Goal: Transaction & Acquisition: Book appointment/travel/reservation

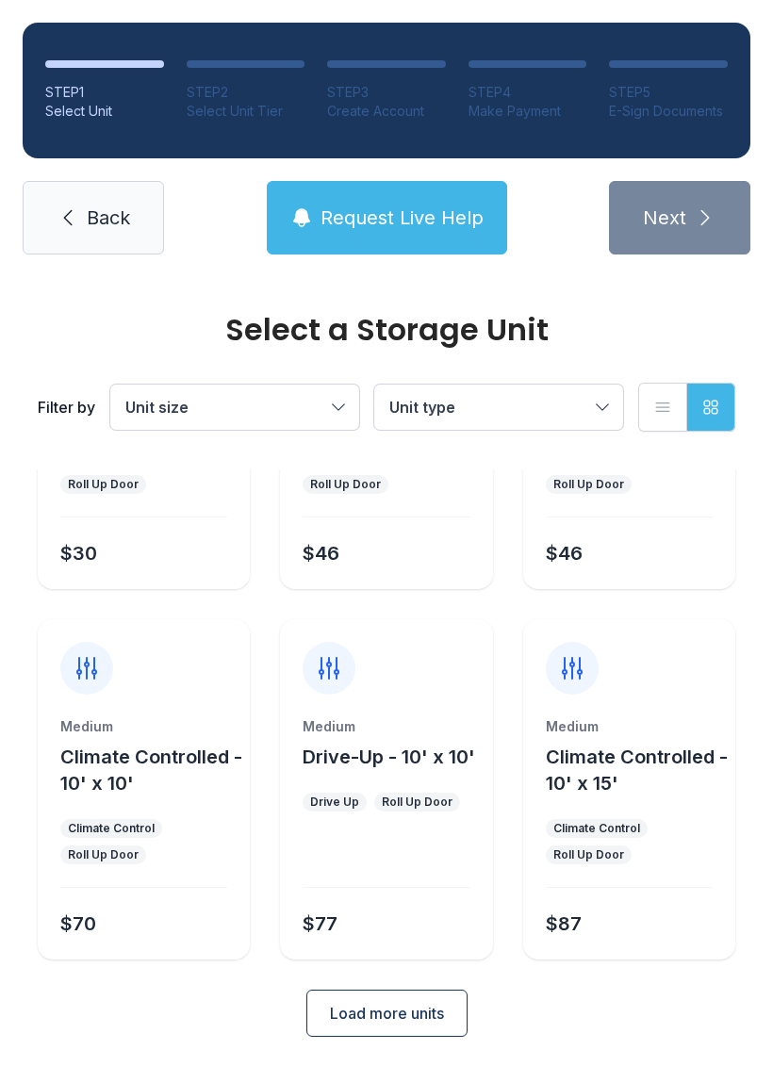
scroll to position [224, 0]
click at [376, 1012] on span "Load more units" at bounding box center [387, 1013] width 114 height 23
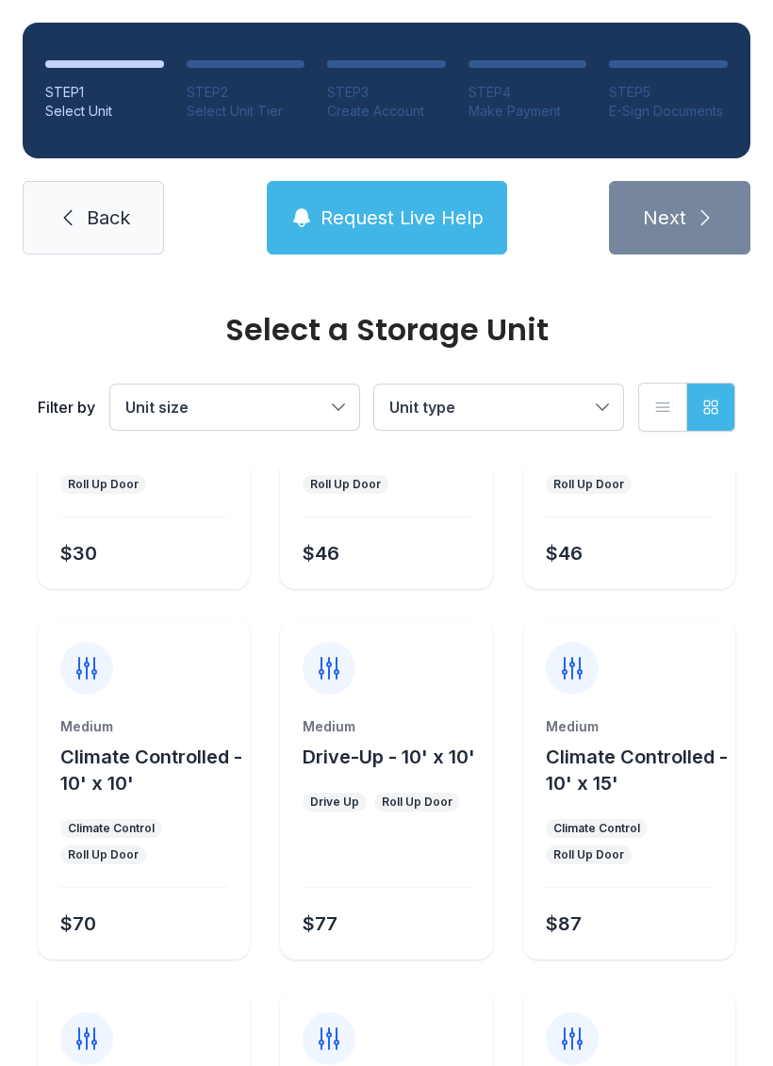
click at [102, 222] on span "Back" at bounding box center [108, 218] width 43 height 26
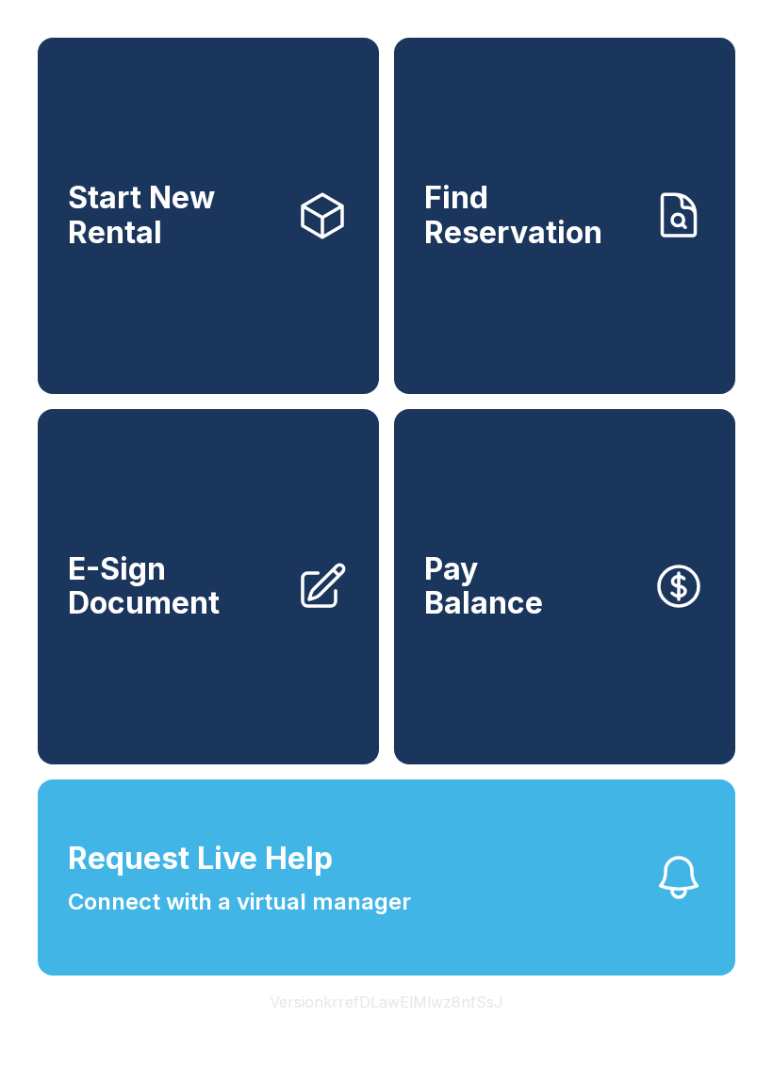
click at [84, 244] on span "Start New Rental" at bounding box center [174, 215] width 213 height 69
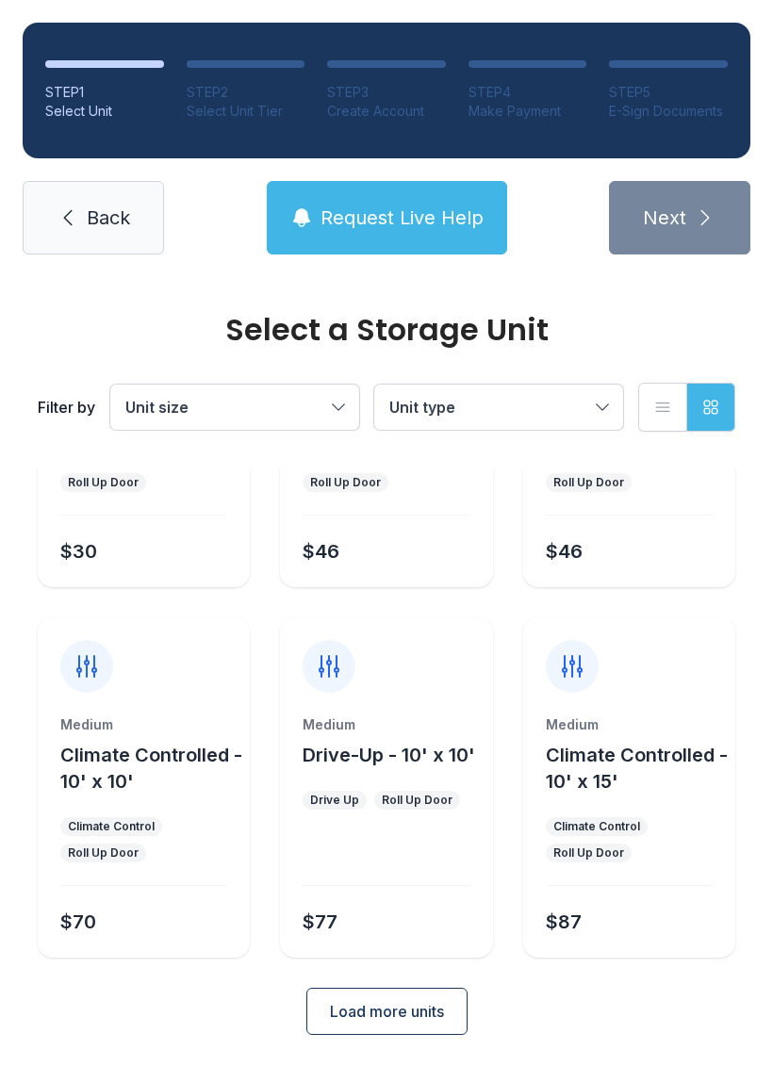
scroll to position [224, 0]
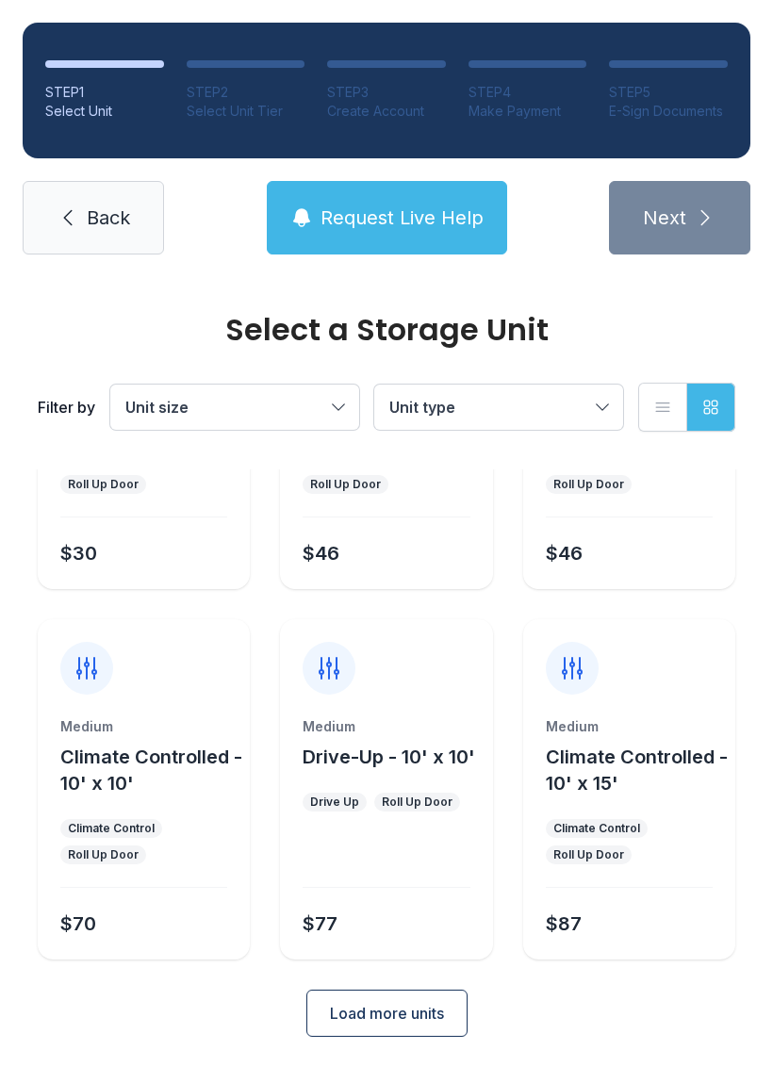
click at [363, 1011] on span "Load more units" at bounding box center [387, 1013] width 114 height 23
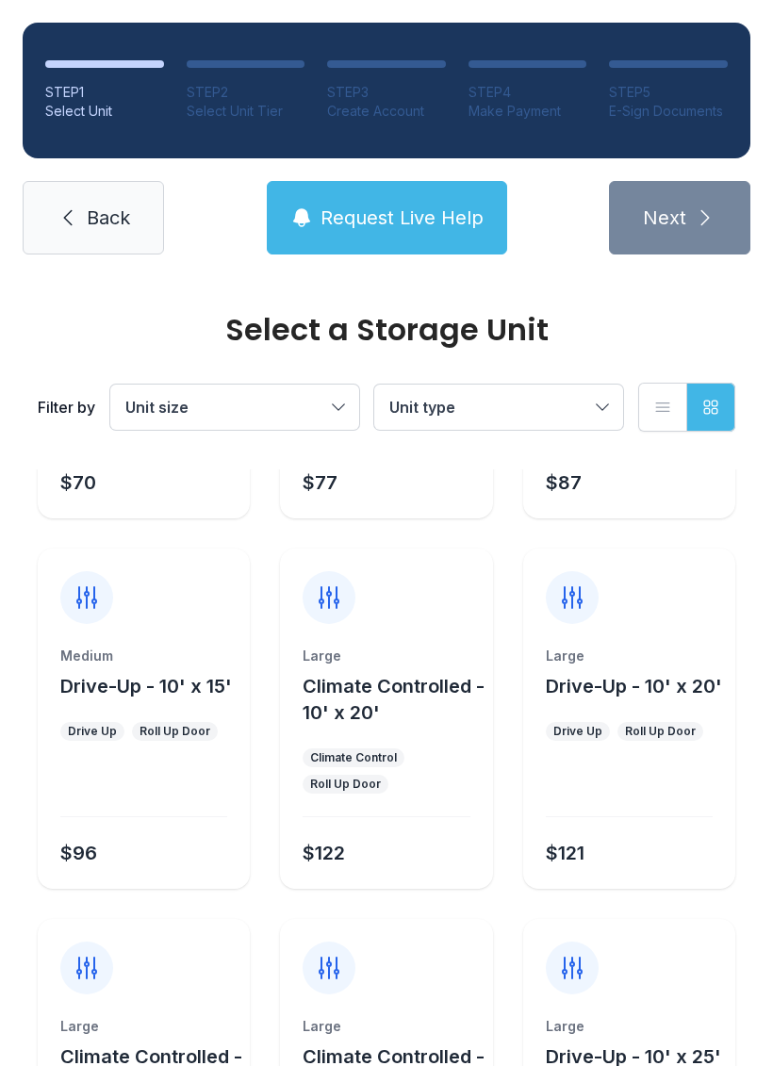
scroll to position [672, 0]
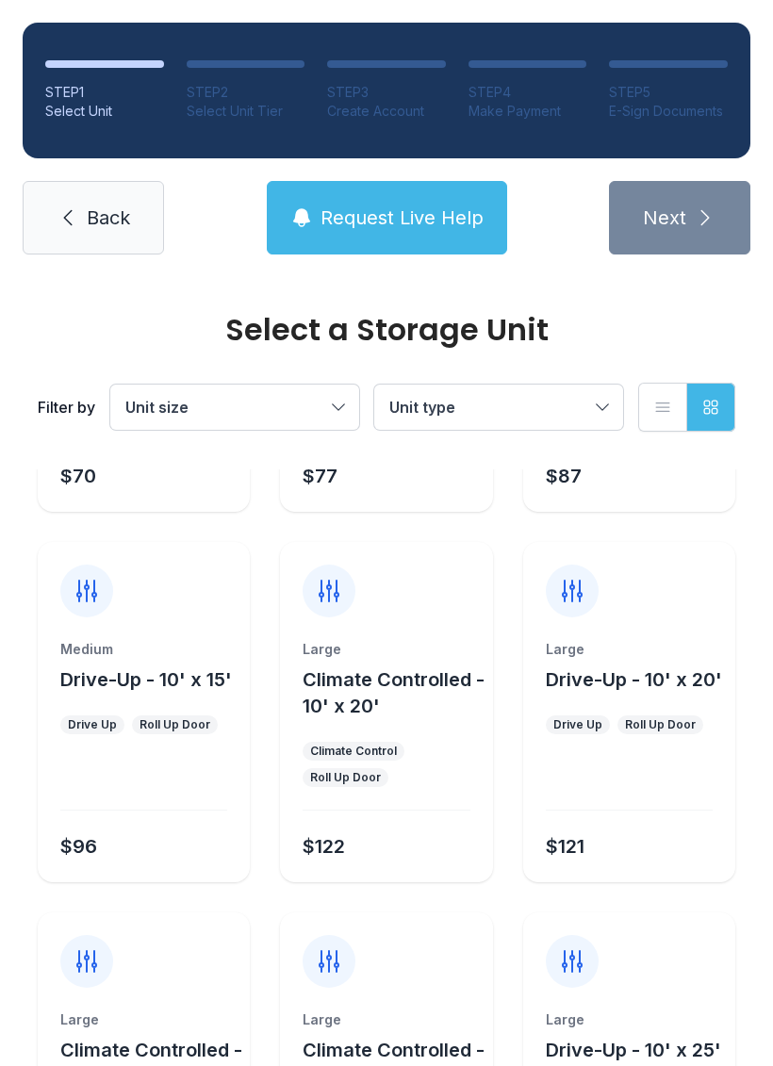
click at [98, 668] on span "Drive-Up - 10' x 15'" at bounding box center [146, 679] width 172 height 23
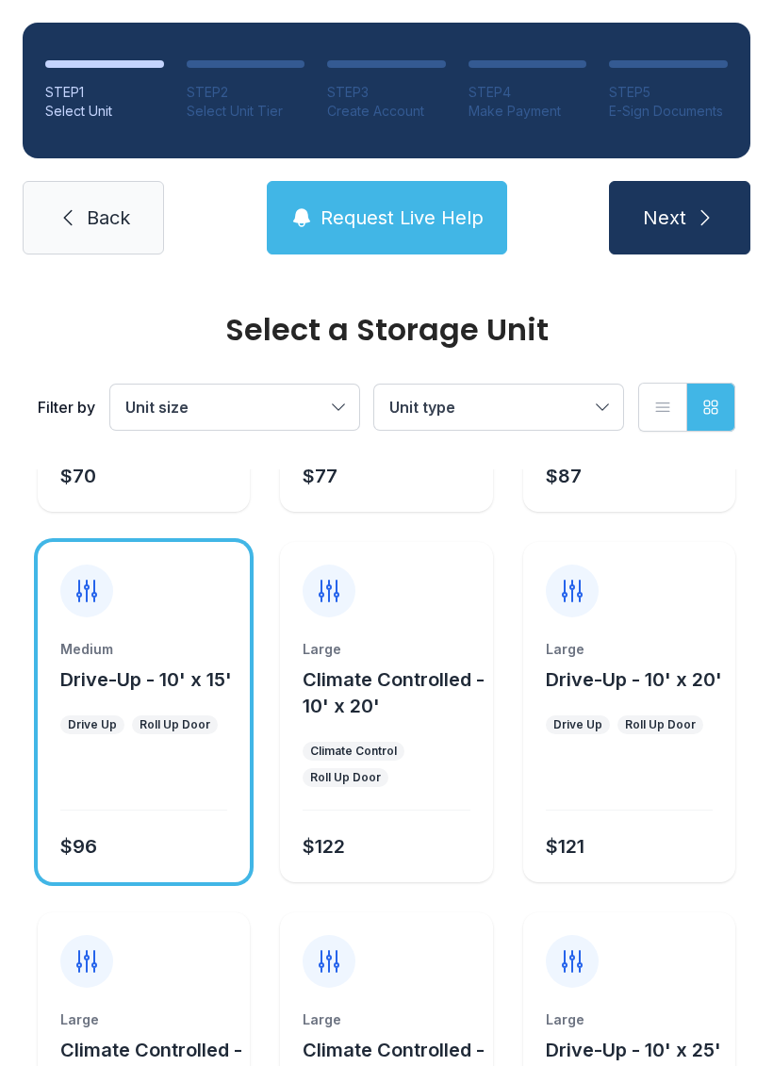
click at [94, 722] on div "Drive Up" at bounding box center [92, 724] width 49 height 15
click at [694, 218] on icon "submit" at bounding box center [705, 217] width 23 height 23
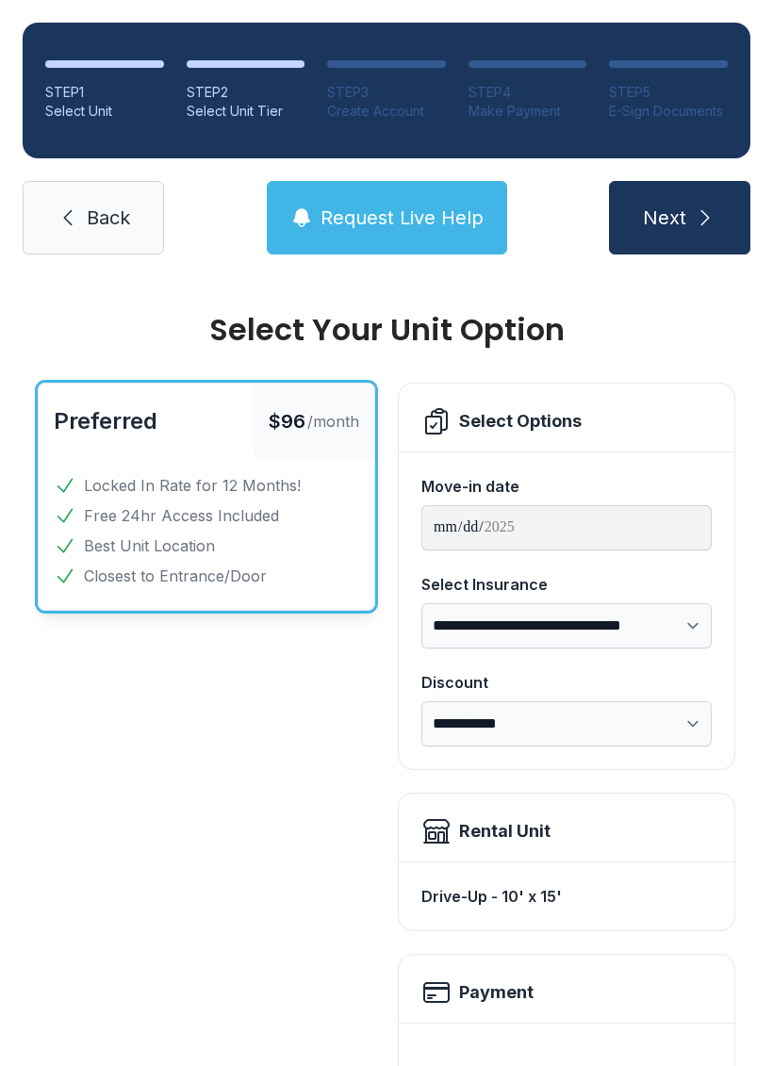
click at [116, 212] on span "Back" at bounding box center [108, 218] width 43 height 26
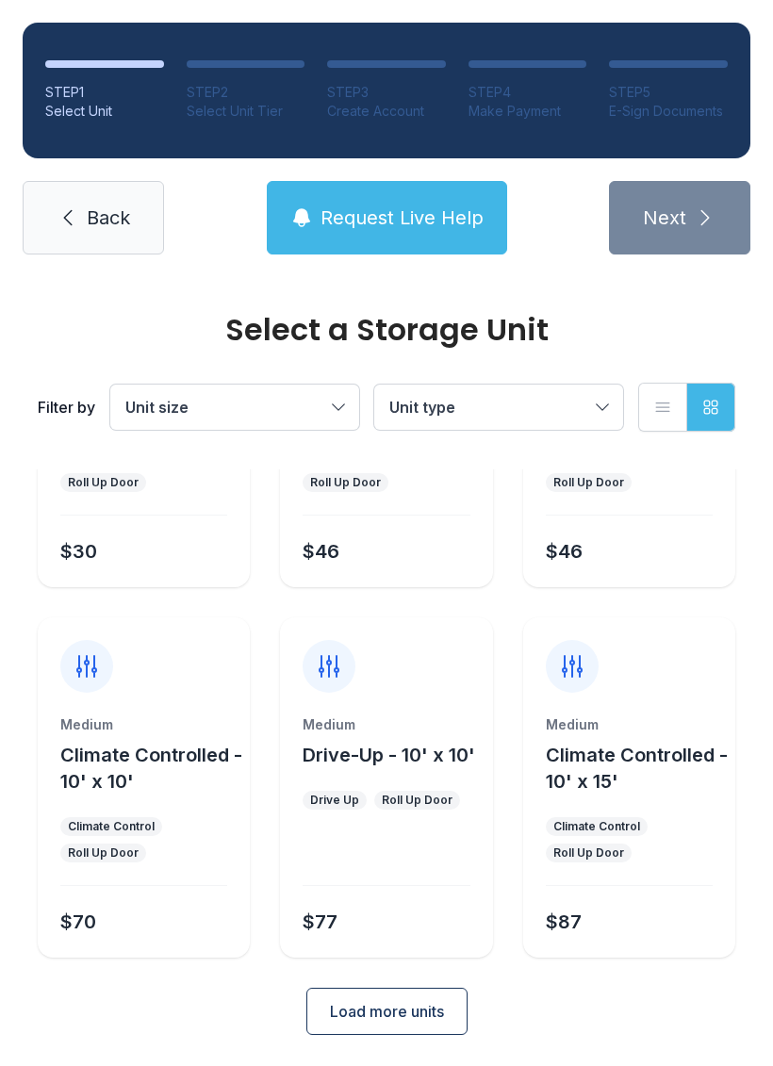
scroll to position [224, 0]
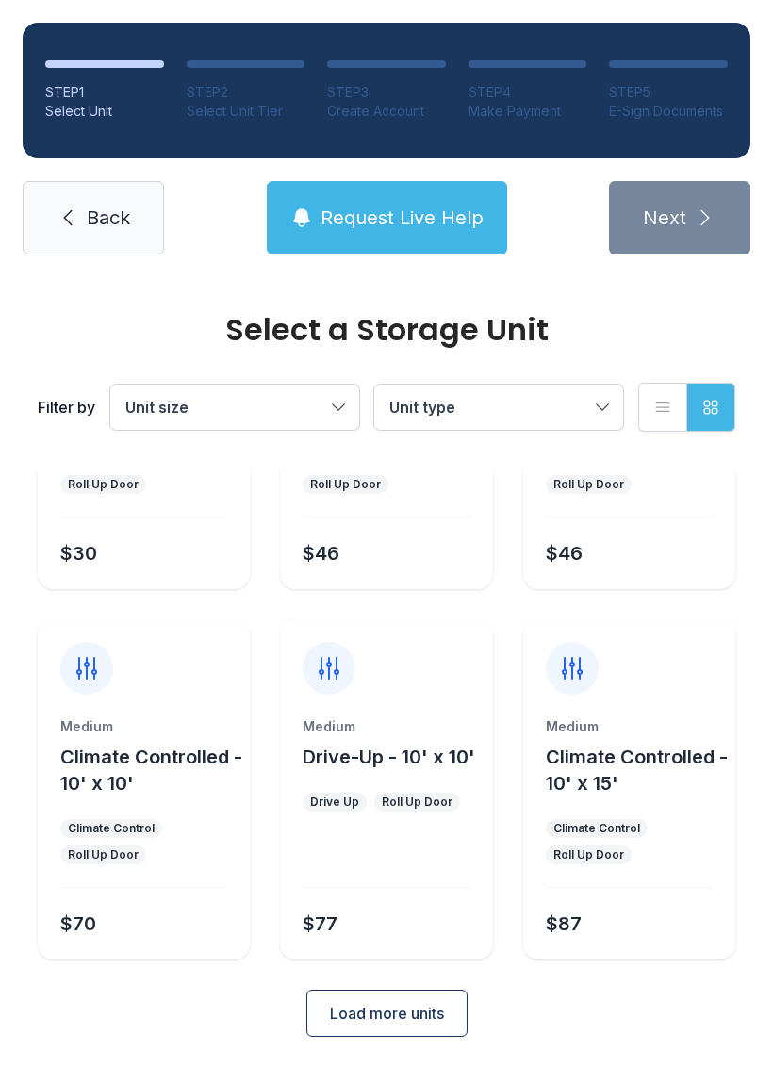
click at [374, 1017] on span "Load more units" at bounding box center [387, 1013] width 114 height 23
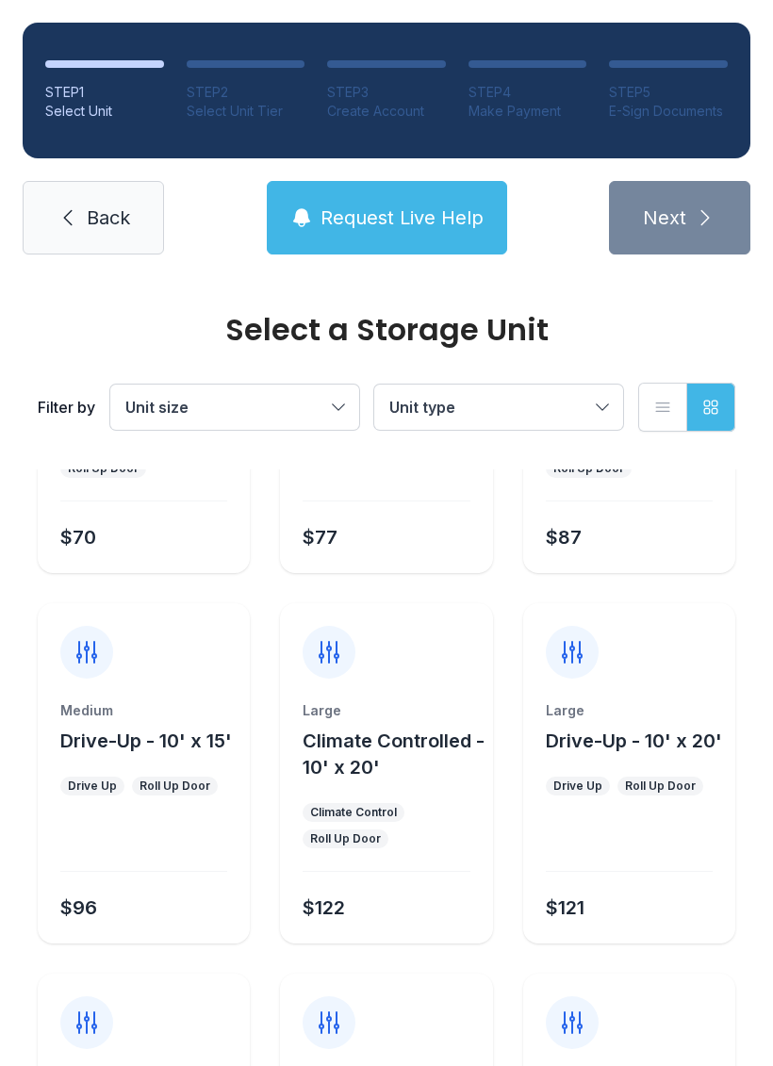
scroll to position [606, 0]
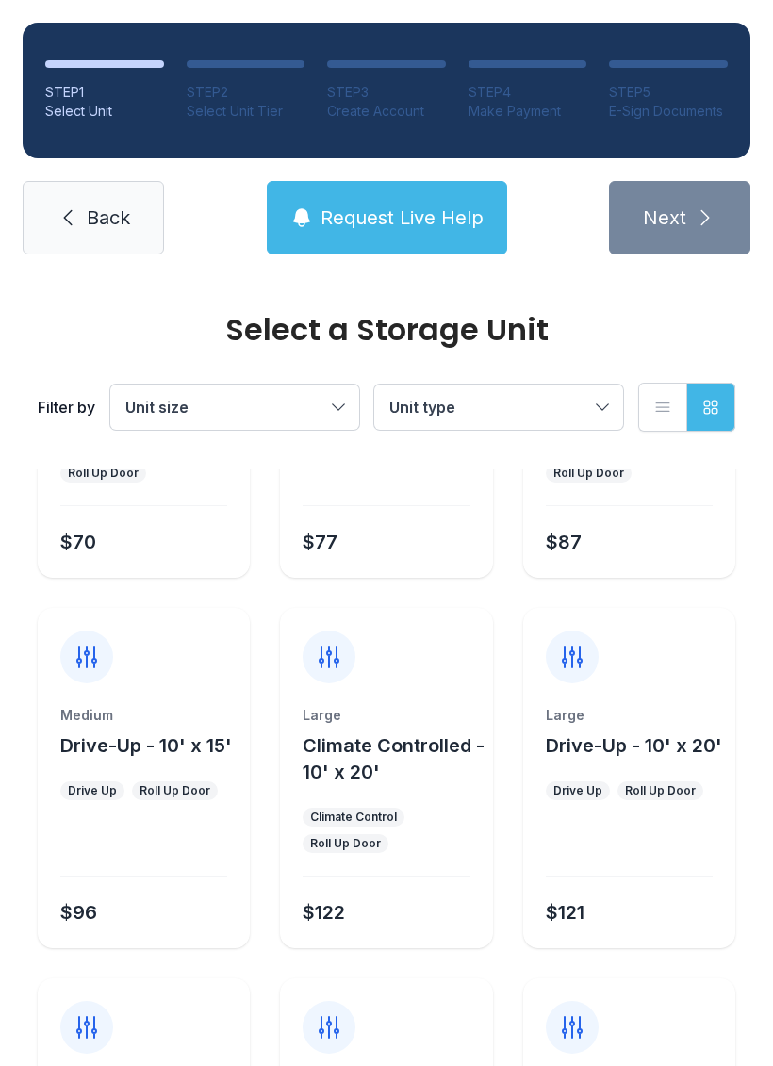
click at [135, 735] on span "Drive-Up - 10' x 15'" at bounding box center [146, 745] width 172 height 23
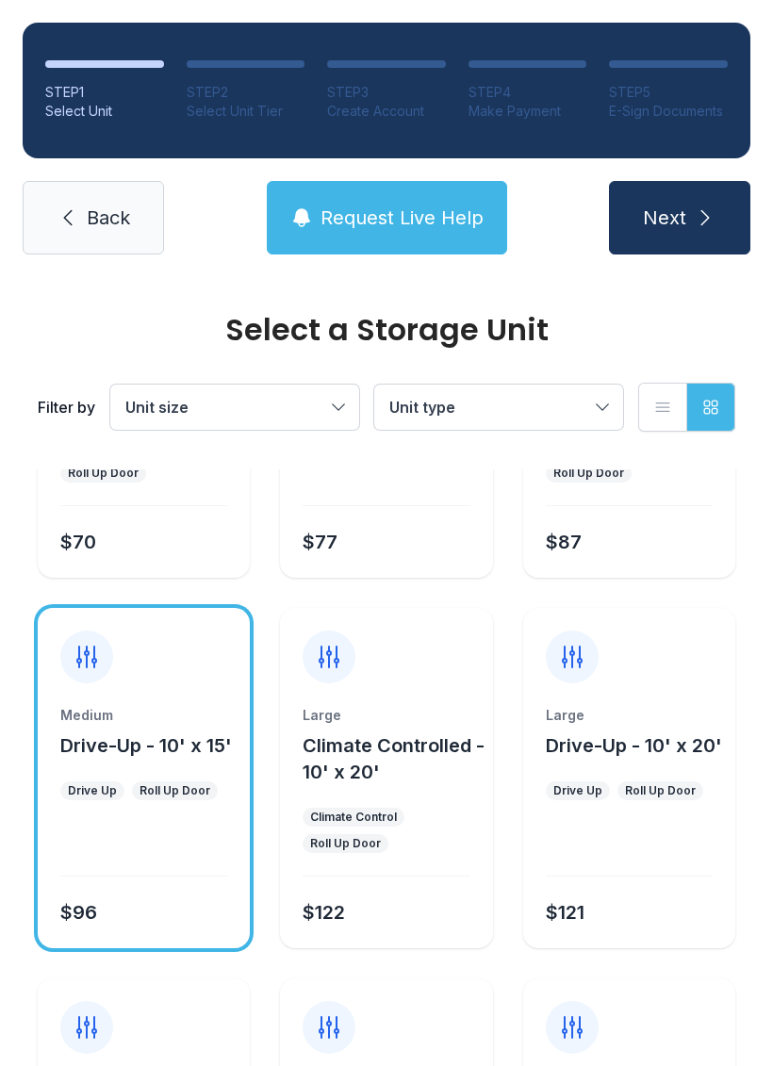
click at [682, 210] on span "Next" at bounding box center [664, 218] width 43 height 26
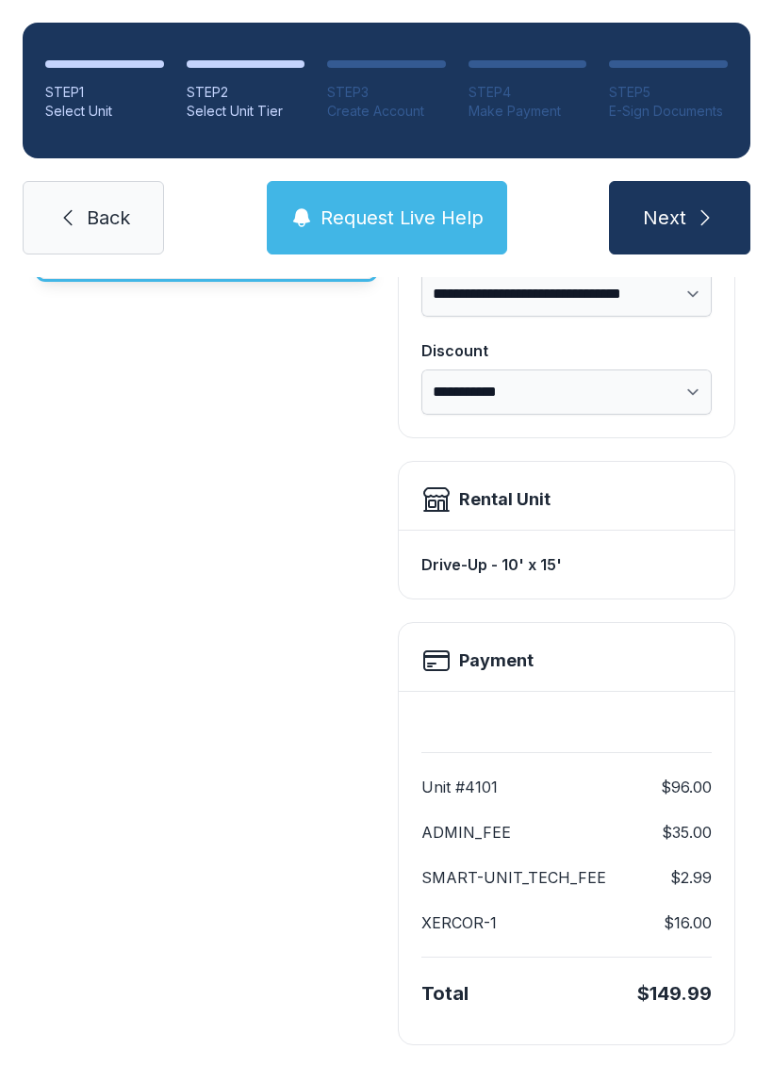
scroll to position [327, 0]
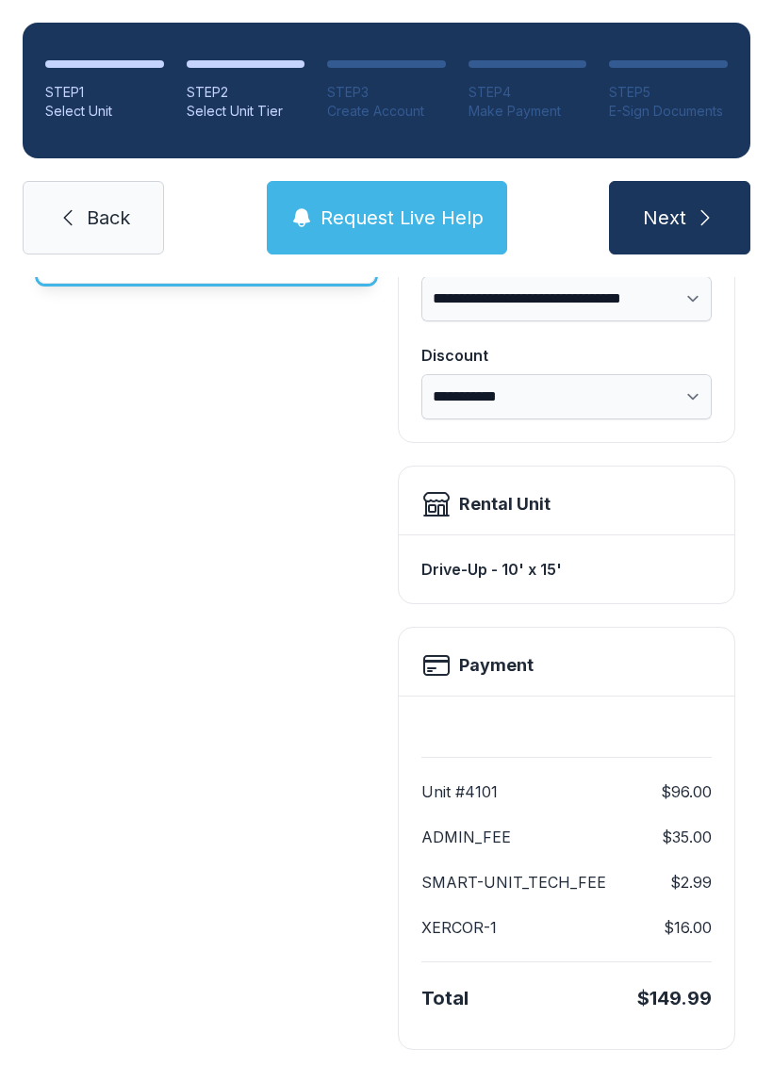
click at [382, 219] on span "Request Live Help" at bounding box center [401, 218] width 163 height 26
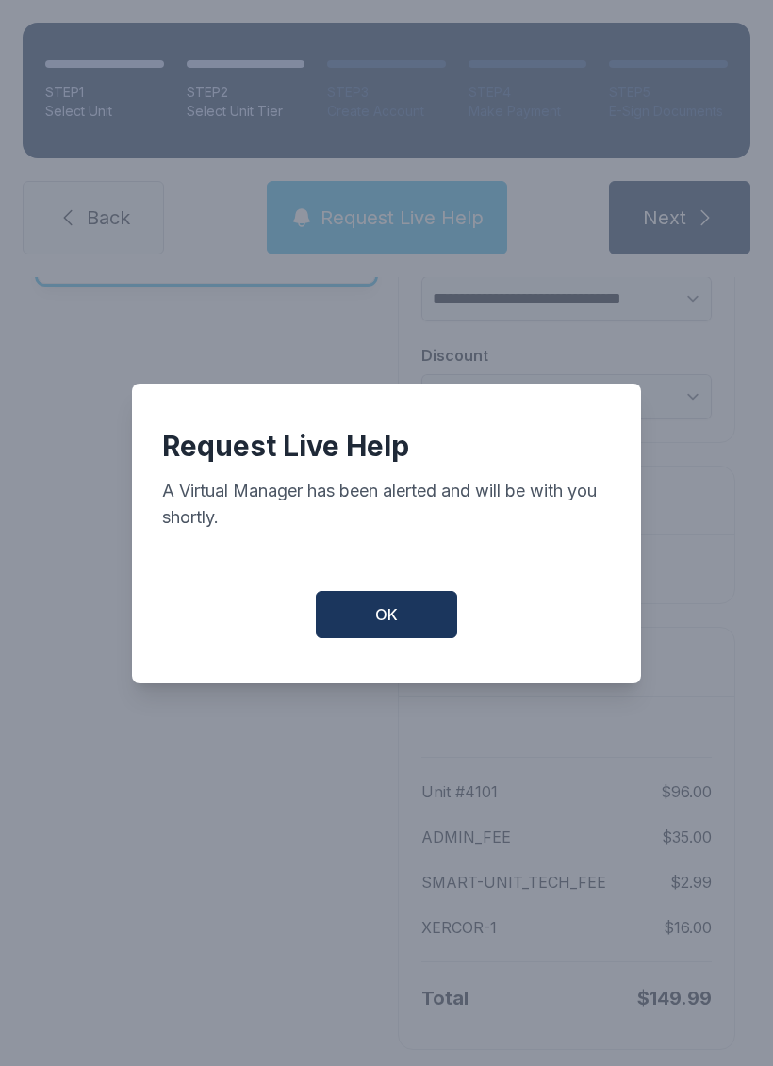
click at [379, 626] on span "OK" at bounding box center [386, 614] width 23 height 23
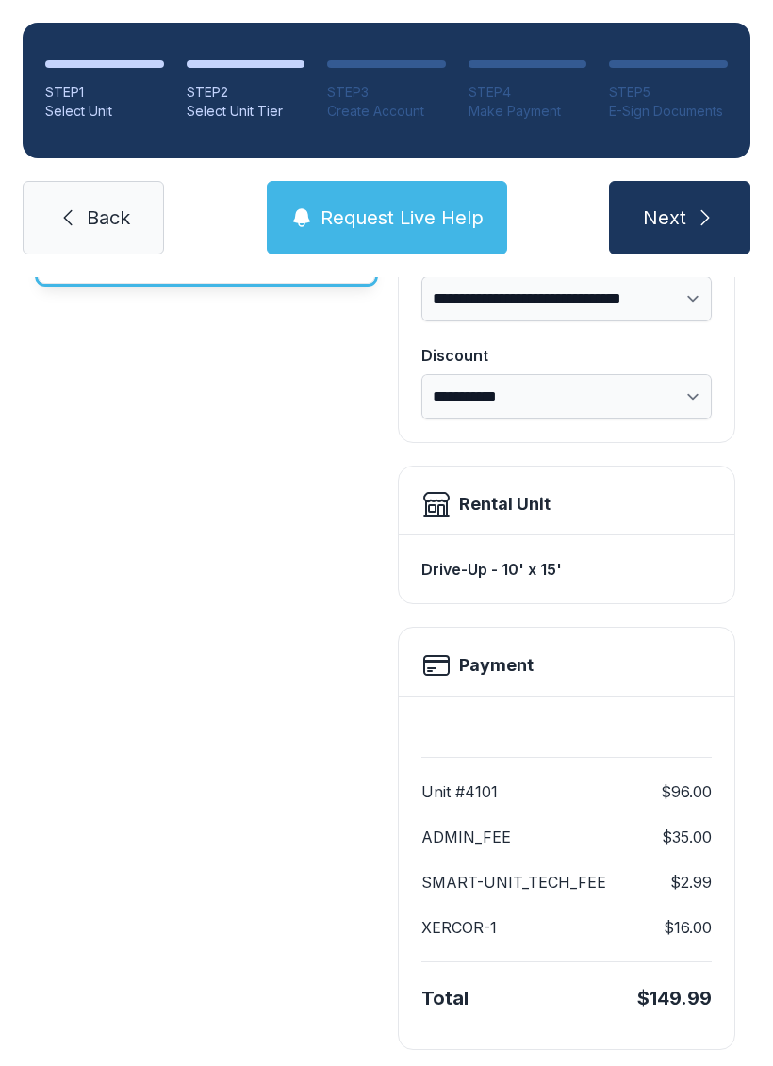
click at [699, 303] on select "**********" at bounding box center [566, 298] width 290 height 45
click at [92, 204] on link "Back" at bounding box center [93, 218] width 141 height 74
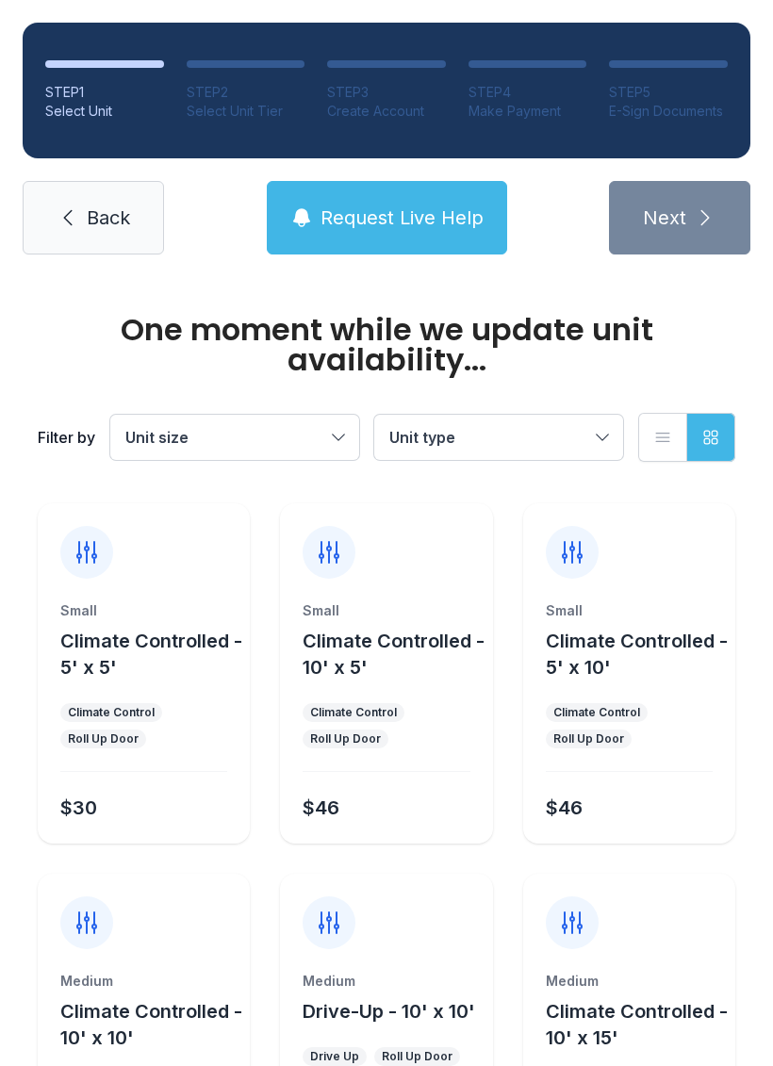
click at [68, 204] on link "Back" at bounding box center [93, 218] width 141 height 74
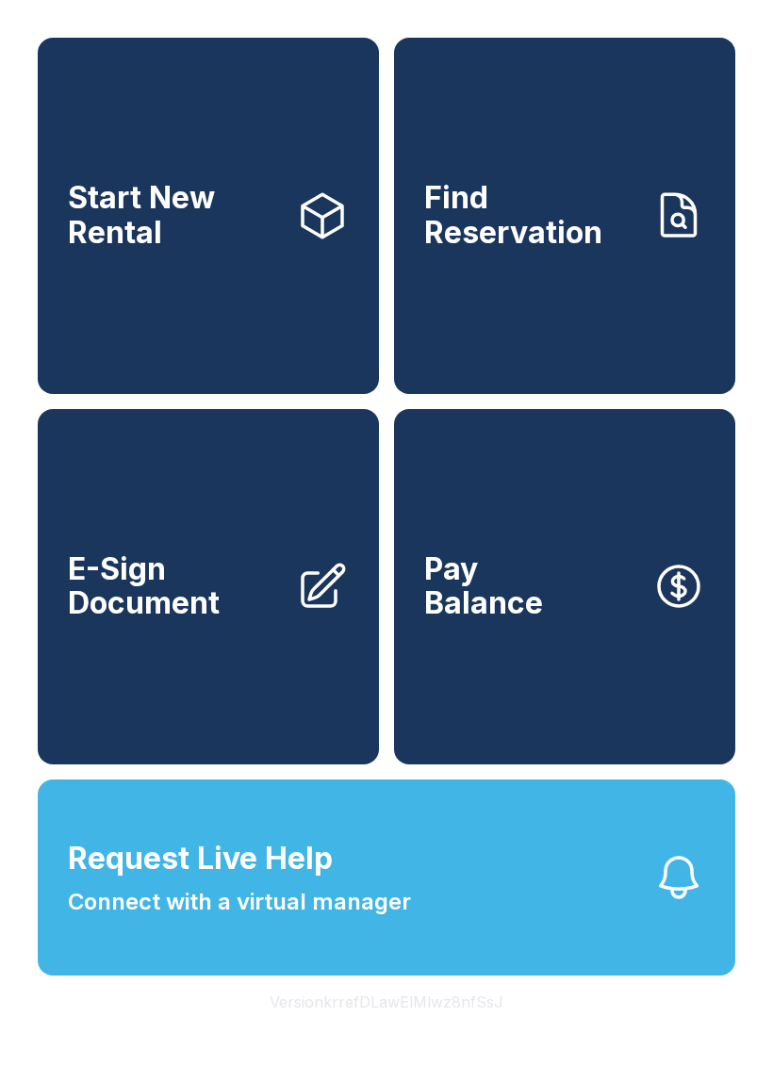
click at [379, 911] on span "Request Live Help Connect with a virtual manager" at bounding box center [239, 877] width 343 height 83
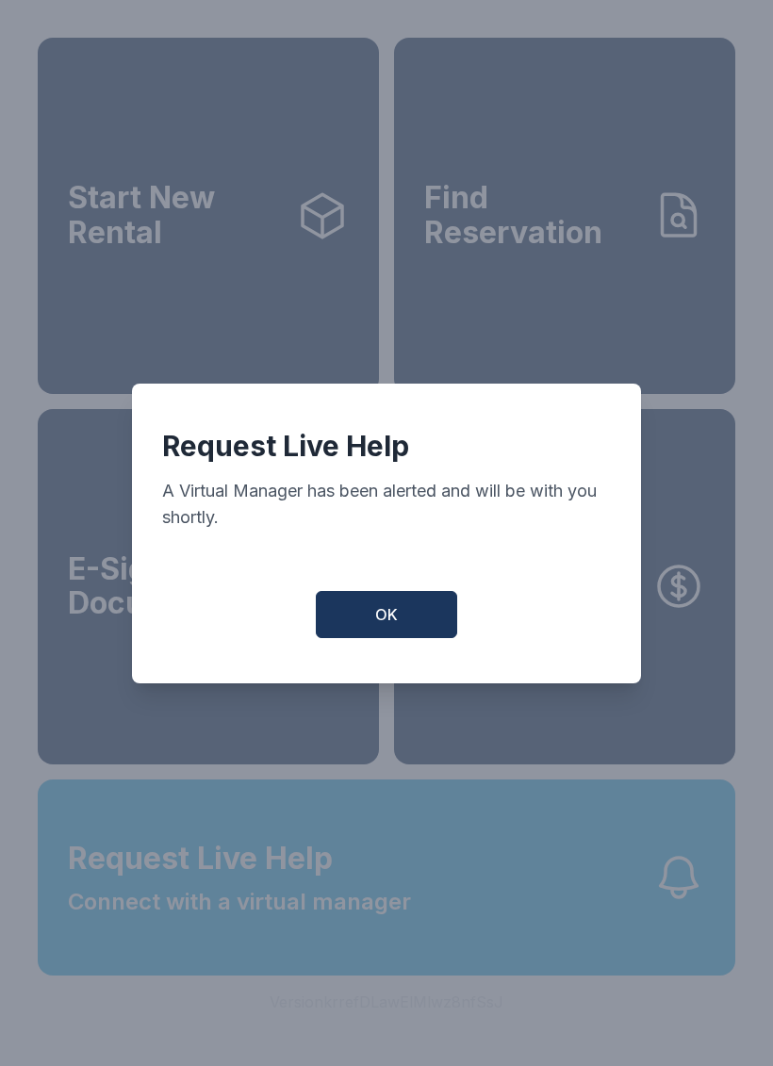
click at [405, 615] on button "OK" at bounding box center [386, 614] width 141 height 47
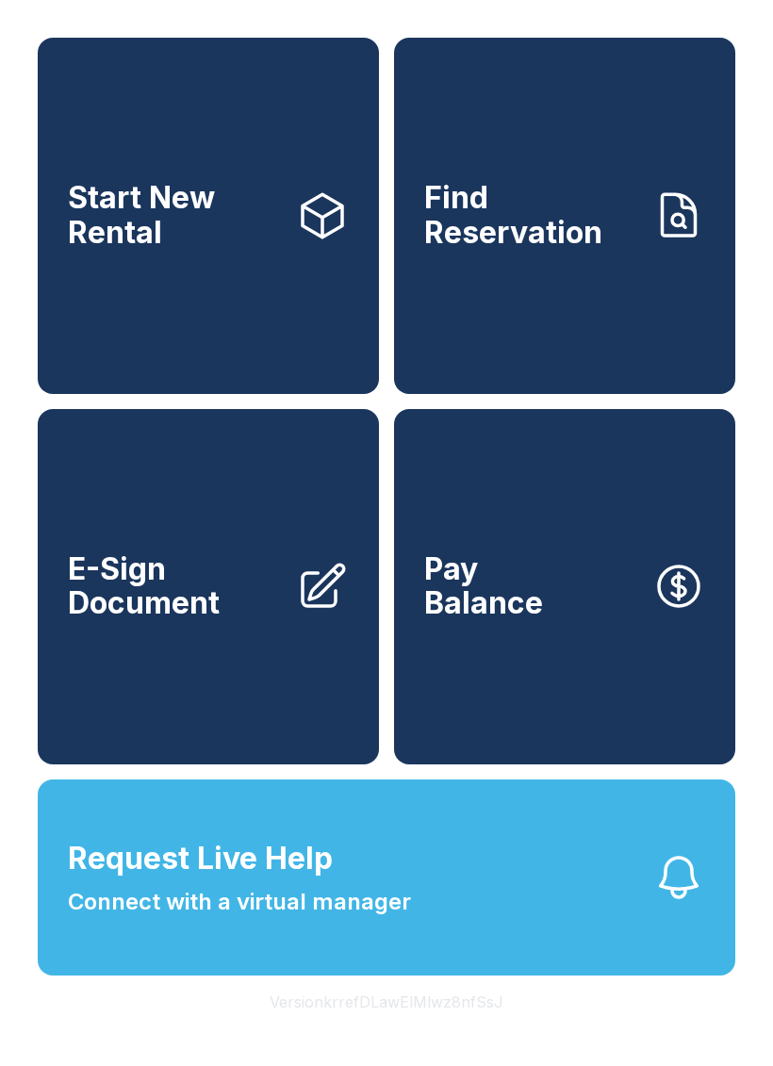
click at [177, 156] on link "Start New Rental" at bounding box center [208, 216] width 341 height 356
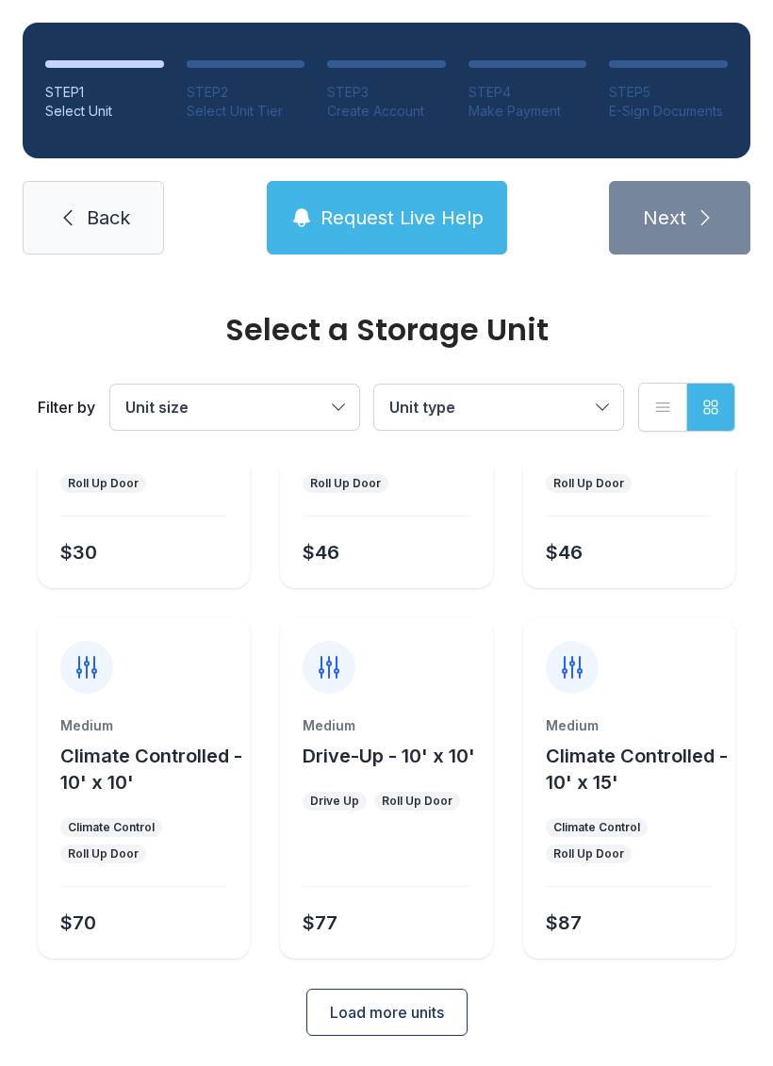
scroll to position [224, 0]
click at [373, 1002] on span "Load more units" at bounding box center [387, 1013] width 114 height 23
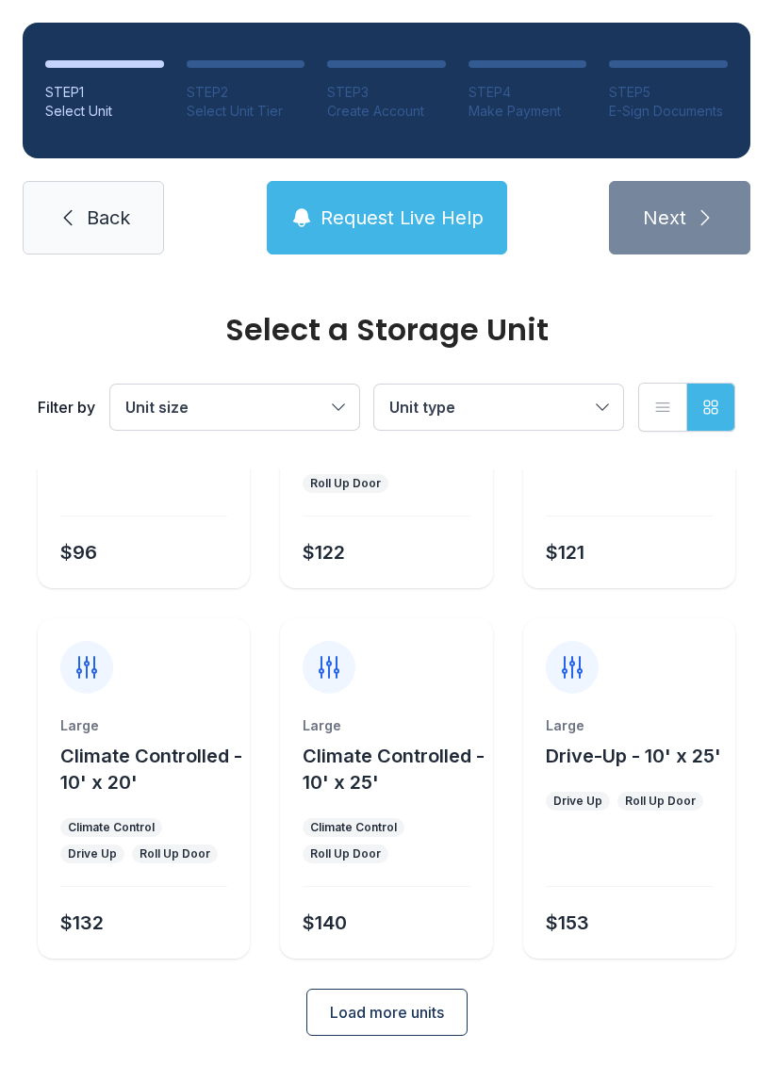
scroll to position [965, 0]
click at [378, 1015] on span "Load more units" at bounding box center [387, 1013] width 114 height 23
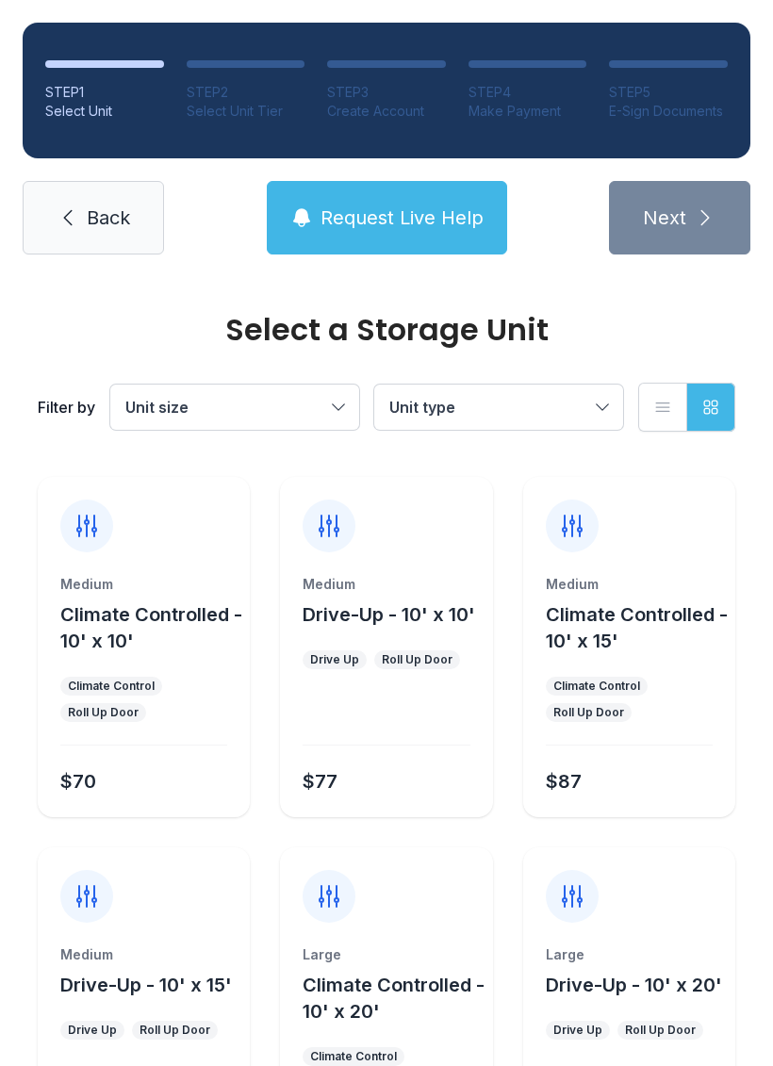
scroll to position [363, 0]
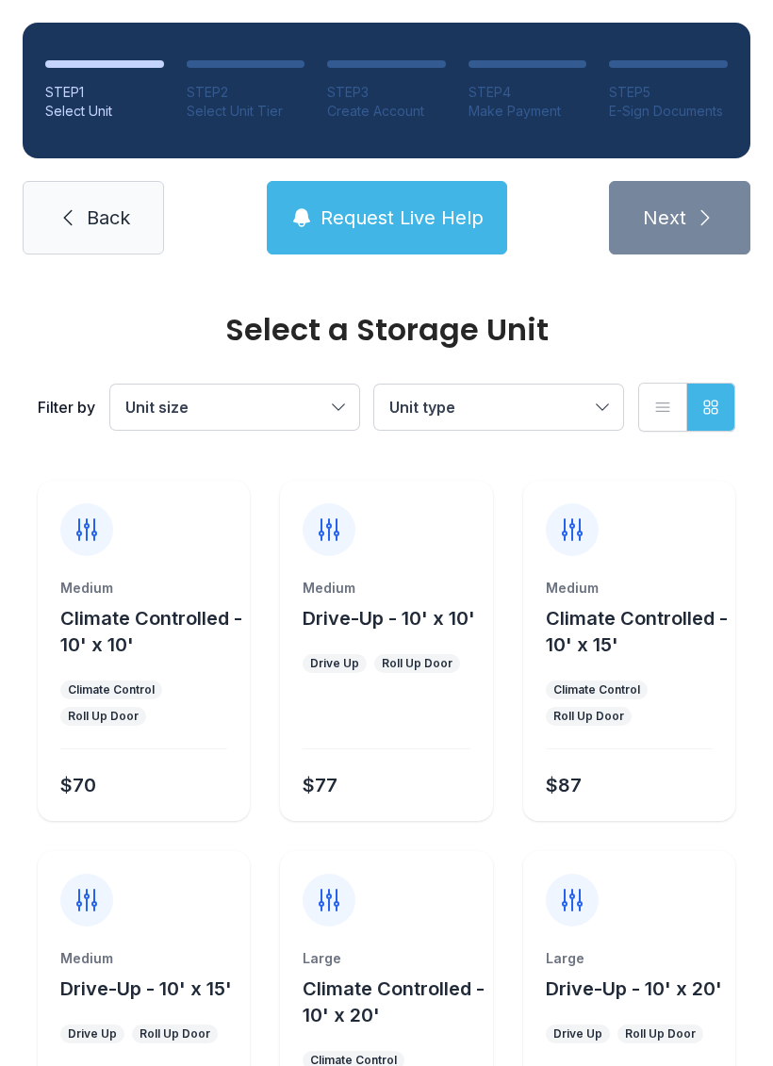
click at [101, 594] on div "Medium" at bounding box center [143, 588] width 167 height 19
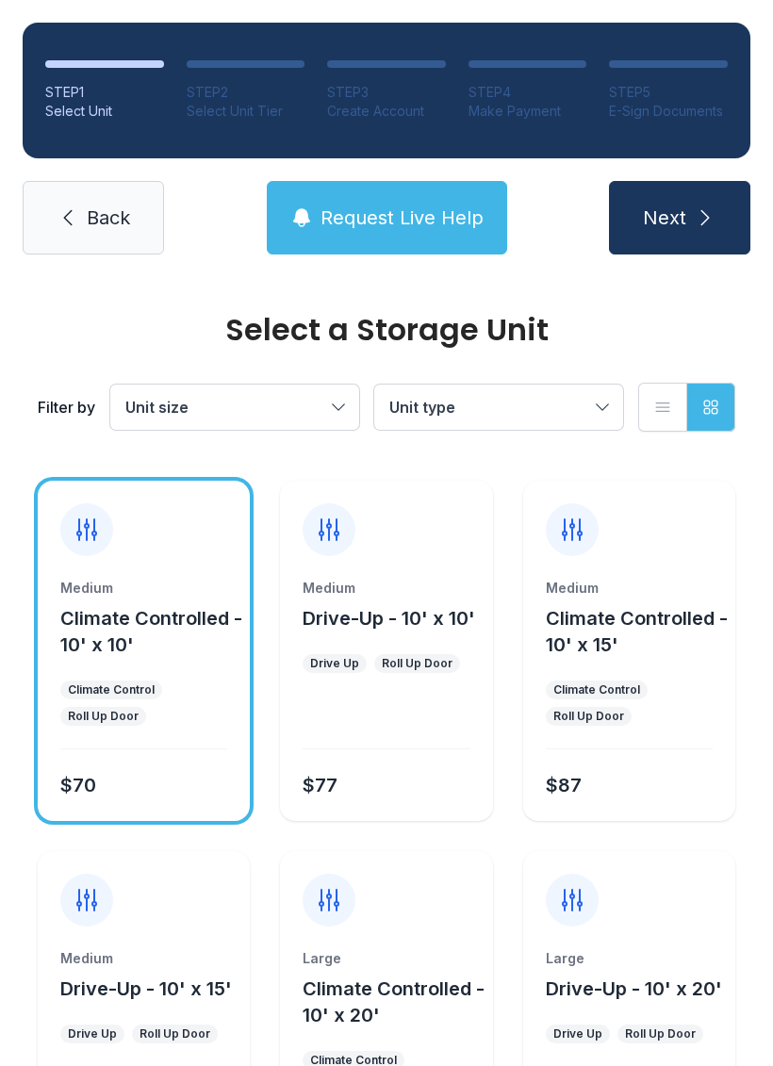
click at [683, 219] on span "Next" at bounding box center [664, 218] width 43 height 26
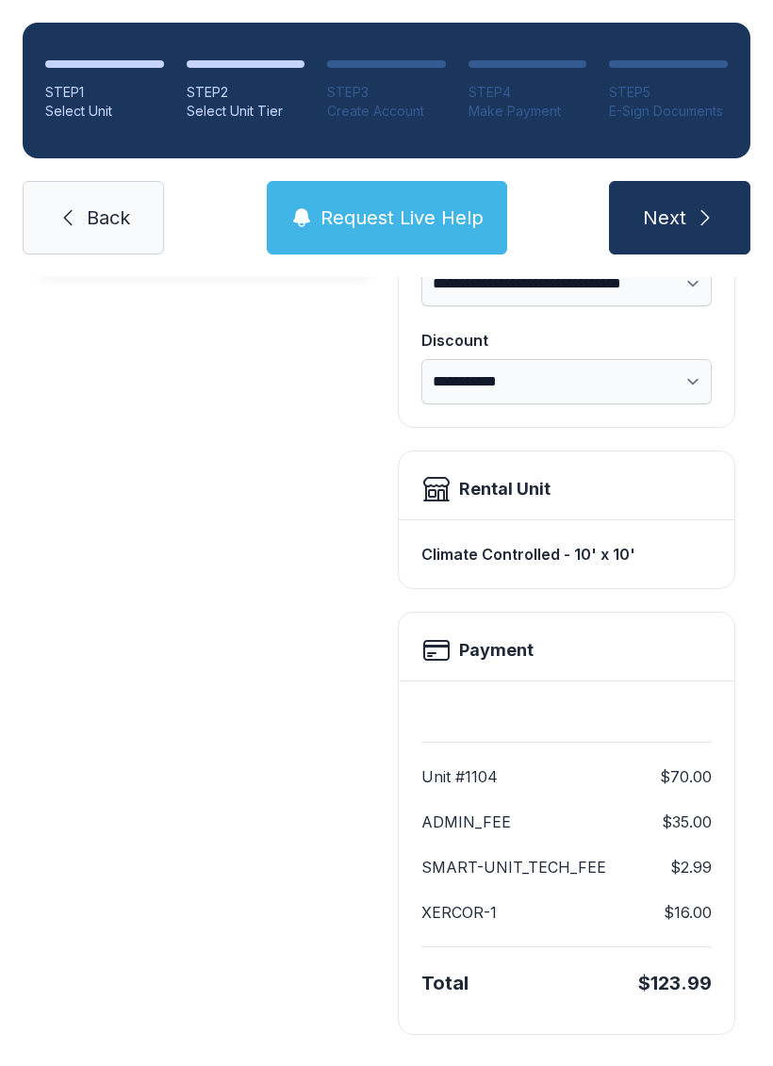
scroll to position [340, 0]
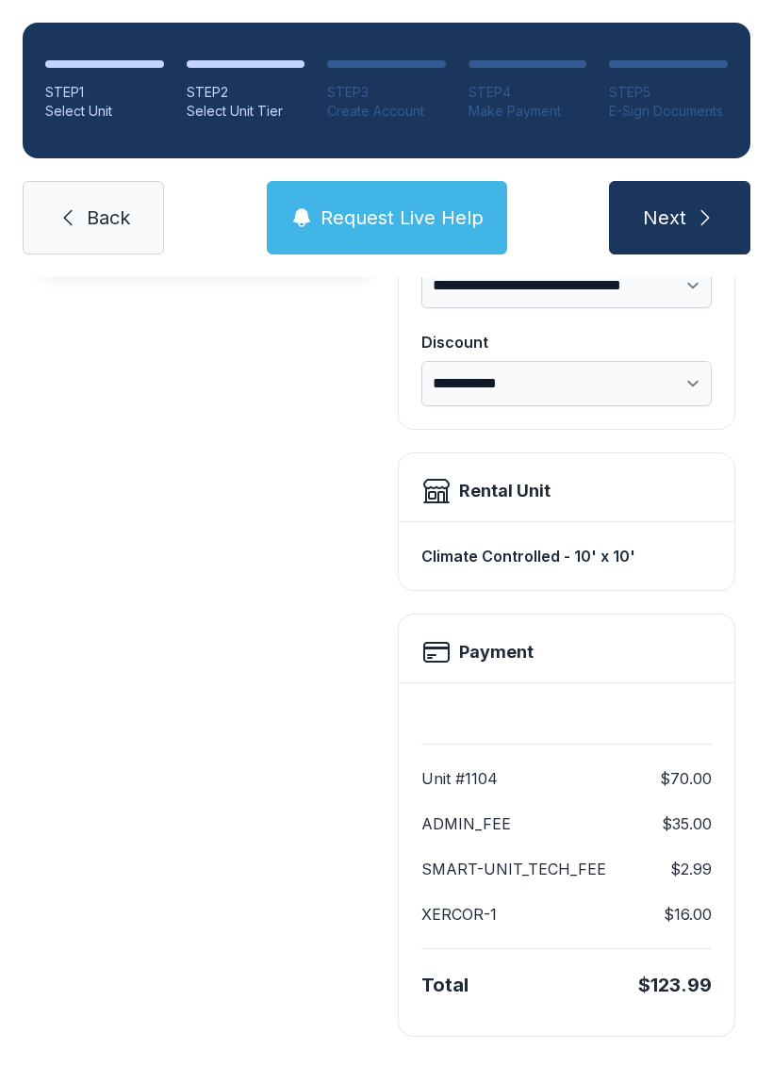
click at [385, 217] on span "Request Live Help" at bounding box center [401, 218] width 163 height 26
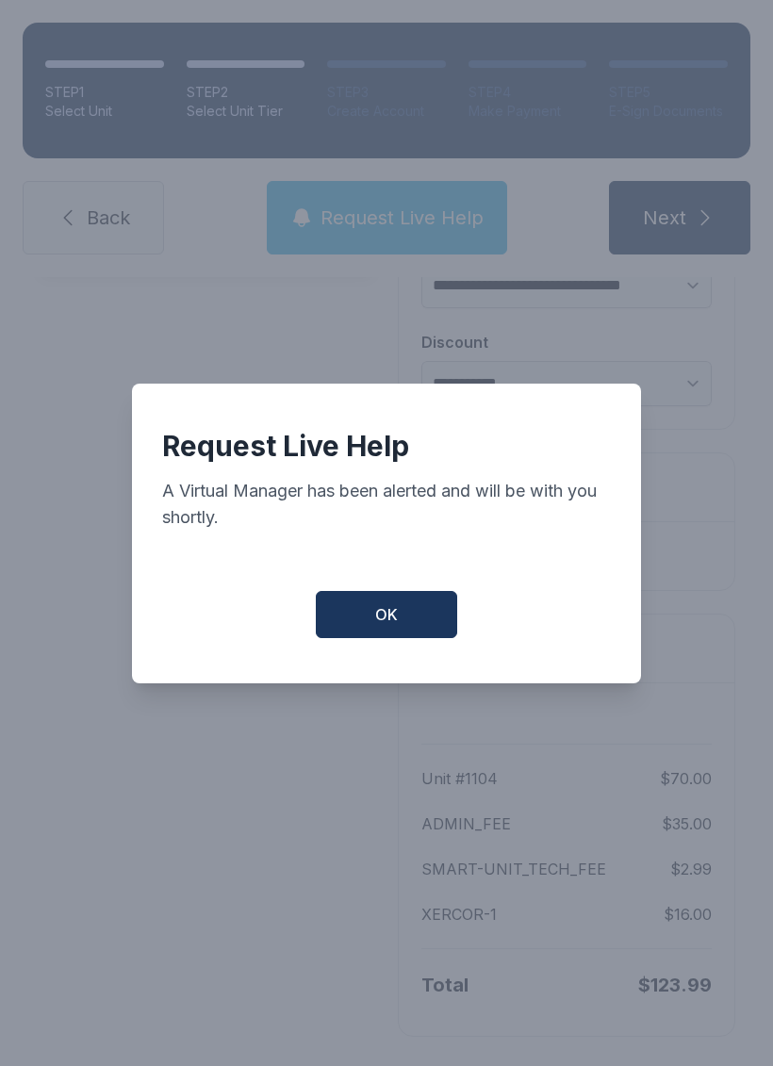
click at [381, 626] on span "OK" at bounding box center [386, 614] width 23 height 23
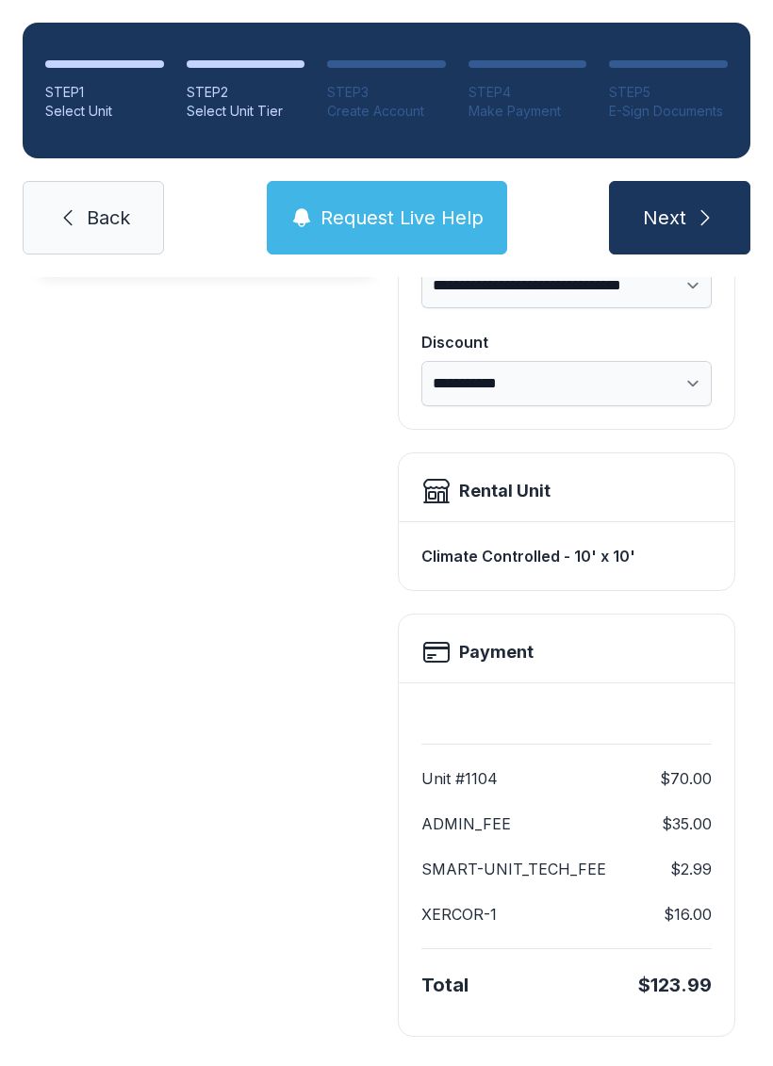
click at [84, 210] on link "Back" at bounding box center [93, 218] width 141 height 74
